Goal: Task Accomplishment & Management: Manage account settings

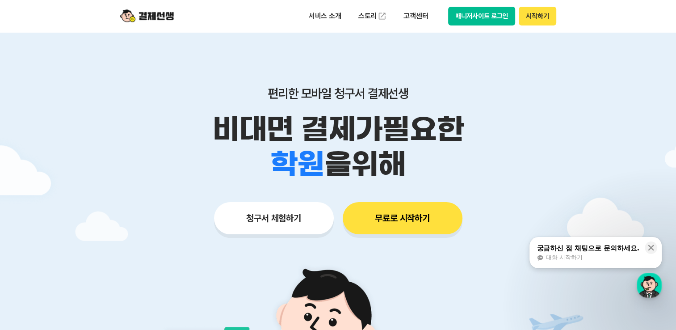
click at [510, 68] on div "편리한 모바일 청구서 결제선생 비대면 결제가 필요한 학원 공부방 호텔 쇼핑몰 병원 배달 보험사 항공사 골프장 을 위해 청구서 체험하기 무료로 …" at bounding box center [339, 142] width 458 height 221
click at [494, 6] on div "서비스 소개 스토리 고객센터 매니저사이트 로그인 시작하기" at bounding box center [339, 16] width 458 height 32
click at [493, 17] on button "매니저사이트 로그인" at bounding box center [481, 16] width 67 height 19
click at [563, 44] on div "편리한 모바일 청구서 결제선생 비대면 결제가 필요한 학원 공부방 호텔 쇼핑몰 병원 배달 보험사 항공사 골프장 을 위해 청구서 체험하기 무료로 …" at bounding box center [339, 142] width 458 height 221
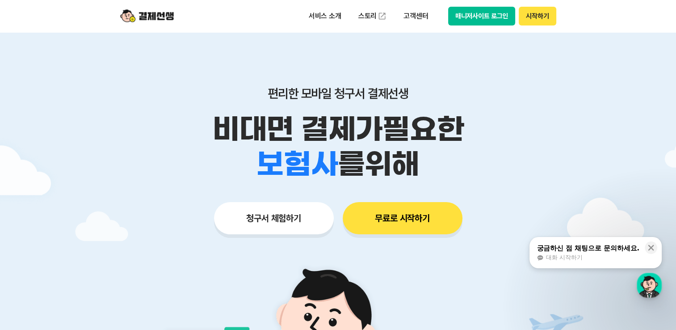
click at [541, 138] on p "비대면 결제가 필요한" at bounding box center [339, 129] width 458 height 35
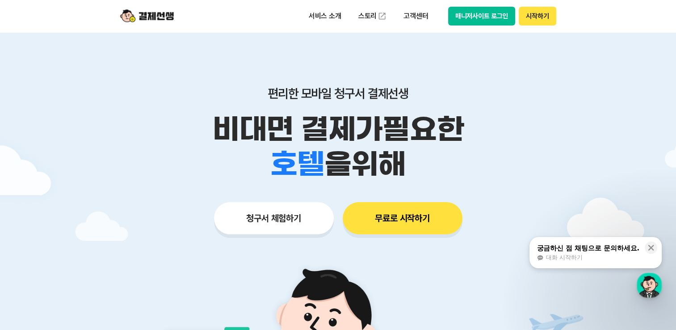
drag, startPoint x: 377, startPoint y: 168, endPoint x: 382, endPoint y: 169, distance: 4.6
click at [378, 168] on span "을 위해" at bounding box center [364, 164] width 81 height 35
click at [481, 10] on button "매니저사이트 로그인" at bounding box center [481, 16] width 67 height 19
click at [597, 53] on div at bounding box center [338, 268] width 676 height 472
